Goal: Information Seeking & Learning: Learn about a topic

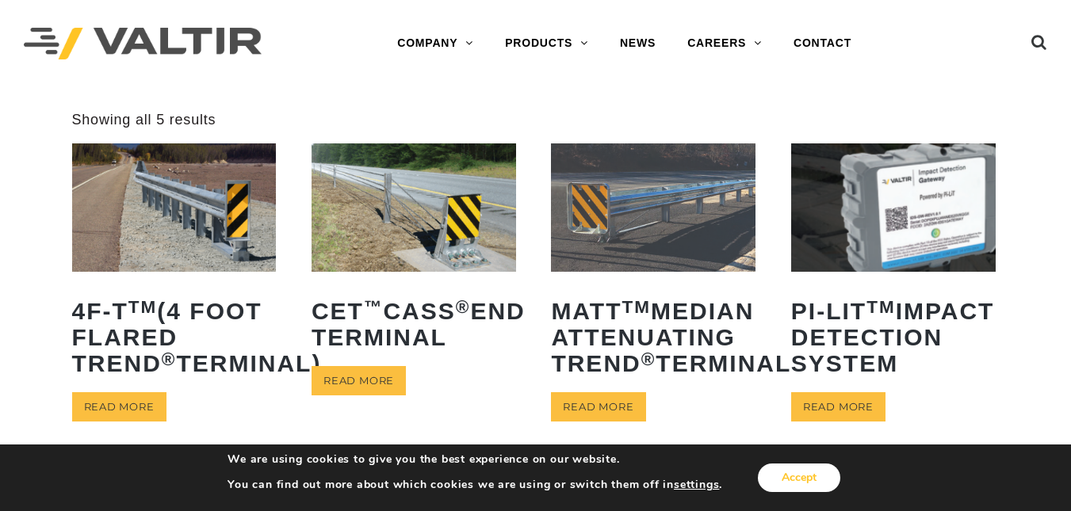
click at [772, 473] on button "Accept" at bounding box center [799, 478] width 82 height 29
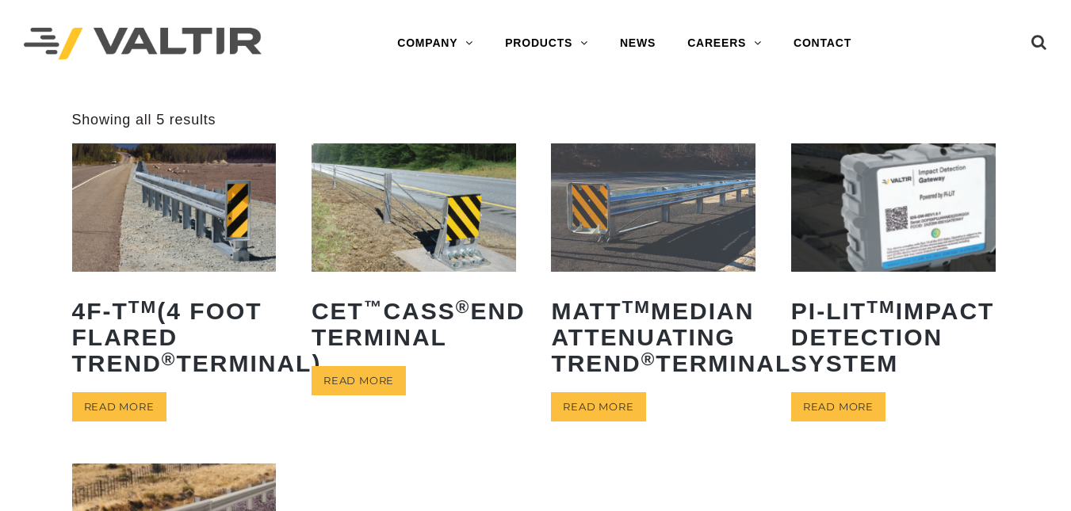
click at [162, 227] on img at bounding box center [174, 207] width 204 height 128
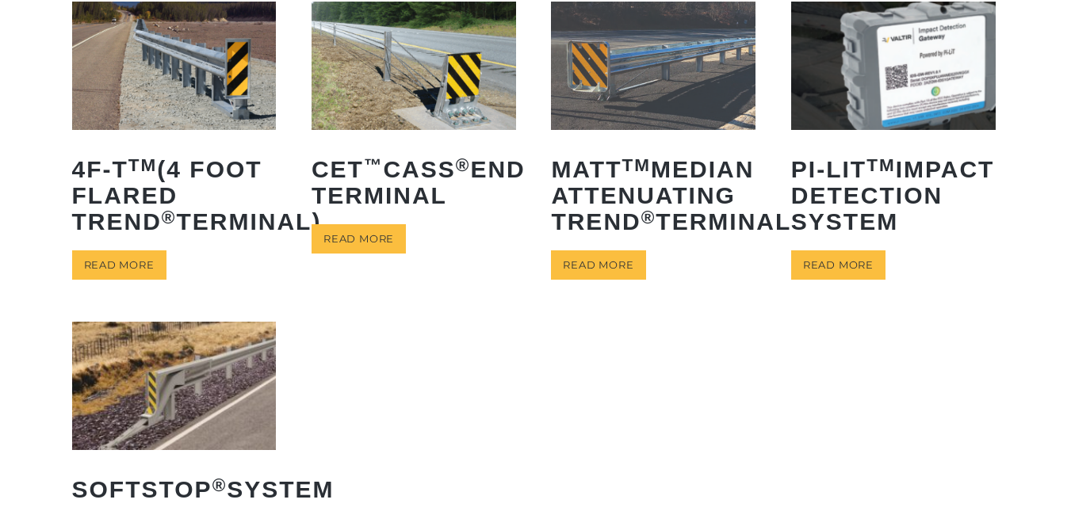
scroll to position [447, 0]
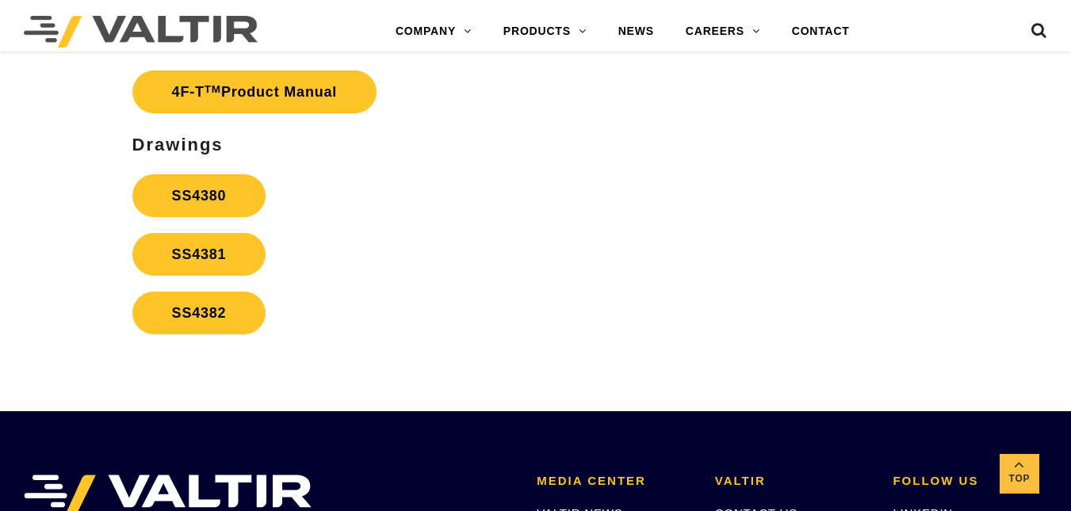
scroll to position [2758, 0]
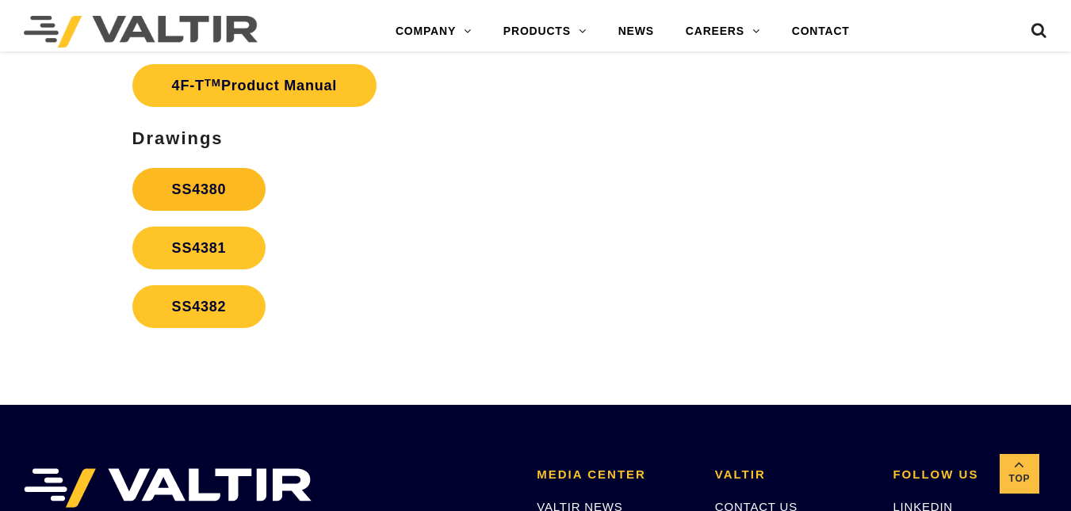
click at [209, 180] on link "SS4380" at bounding box center [199, 189] width 134 height 43
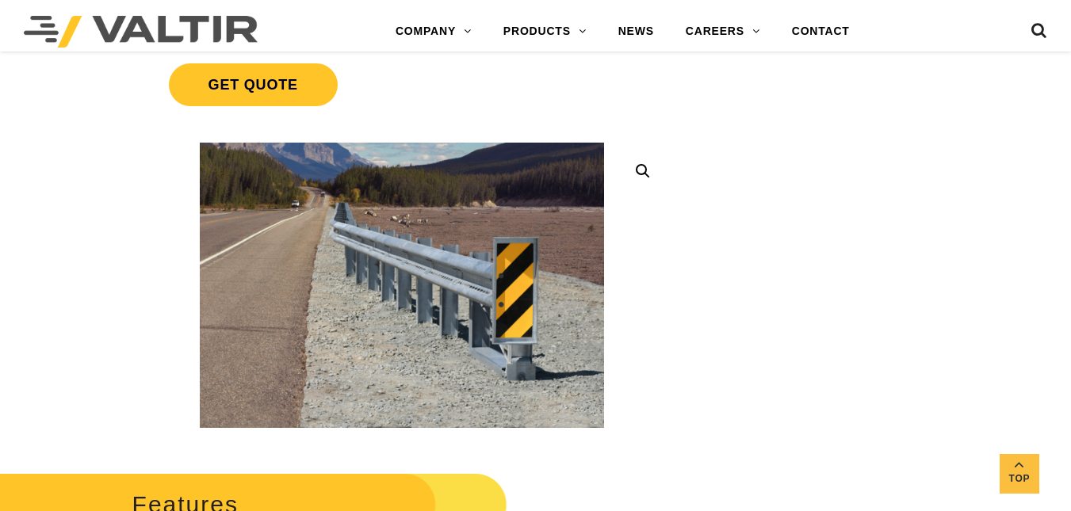
scroll to position [426, 0]
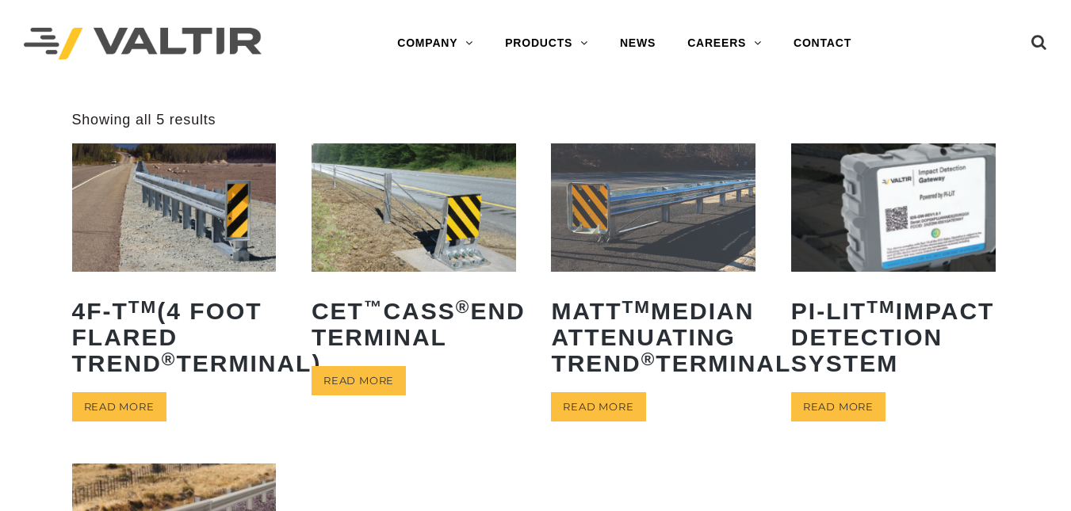
click at [181, 214] on img at bounding box center [174, 207] width 204 height 128
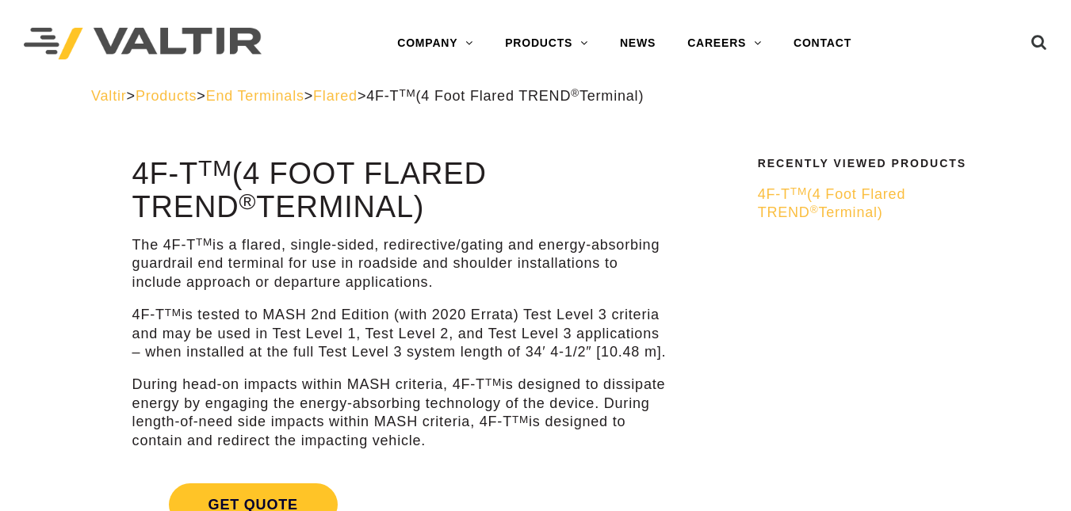
scroll to position [447, 0]
